Goal: Task Accomplishment & Management: Use online tool/utility

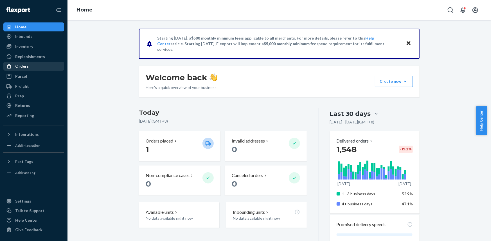
click at [34, 66] on div "Orders" at bounding box center [34, 66] width 60 height 8
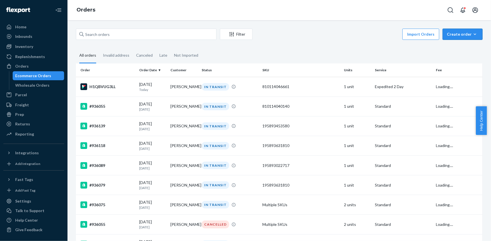
click at [454, 34] on div "Create order" at bounding box center [462, 34] width 31 height 6
click at [458, 50] on span "Ecommerce order" at bounding box center [465, 48] width 35 height 4
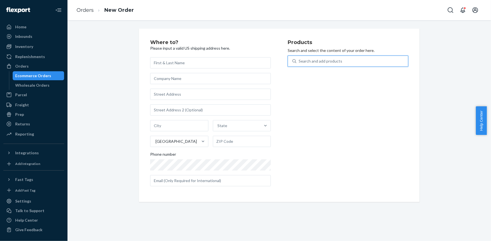
click at [339, 60] on div "Search and add products" at bounding box center [352, 61] width 112 height 10
click at [299, 60] on input "0 results available. Use Up and Down to choose options, press Enter to select t…" at bounding box center [299, 61] width 1 height 6
type input "ultra boost f / beige"
